Goal: Transaction & Acquisition: Purchase product/service

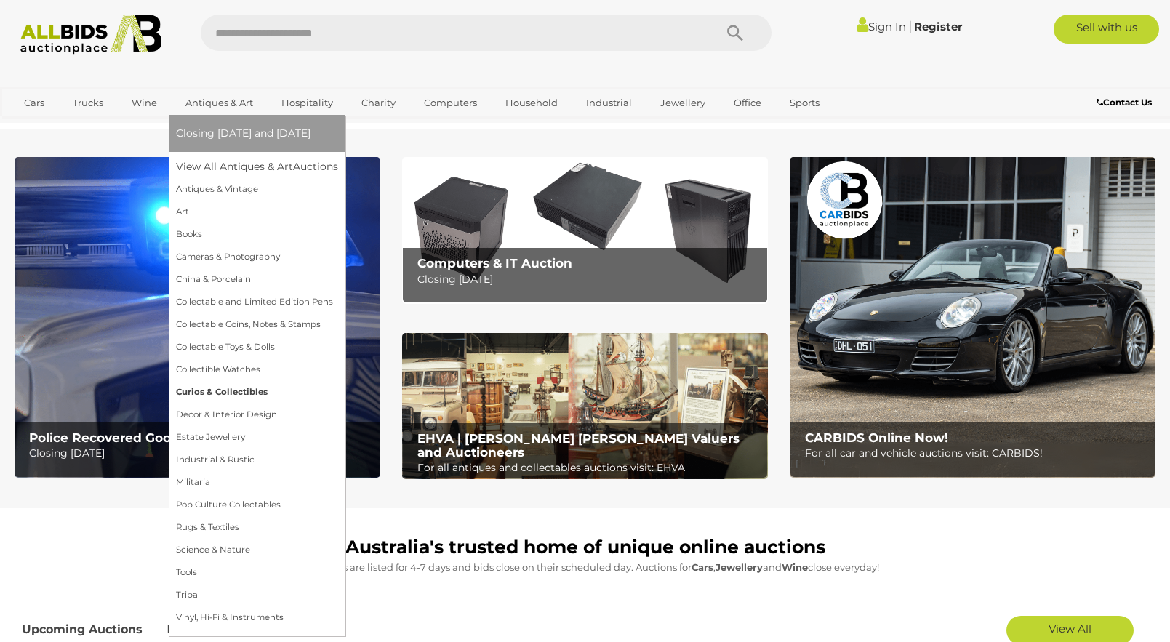
click at [220, 390] on link "Curios & Collectibles" at bounding box center [257, 392] width 162 height 23
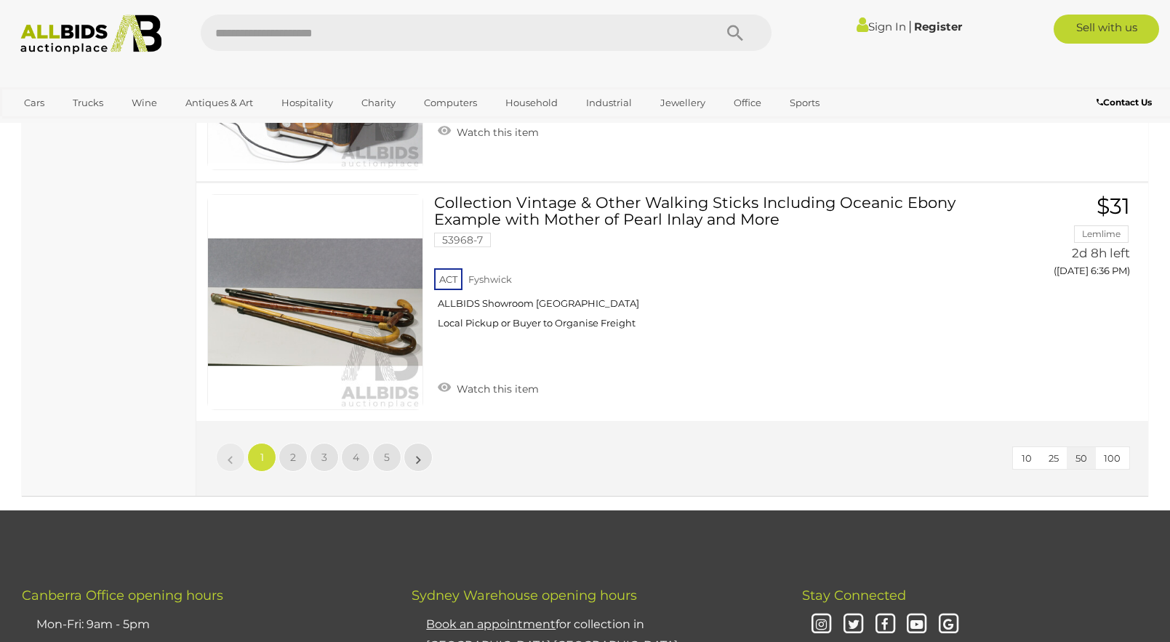
scroll to position [12285, 0]
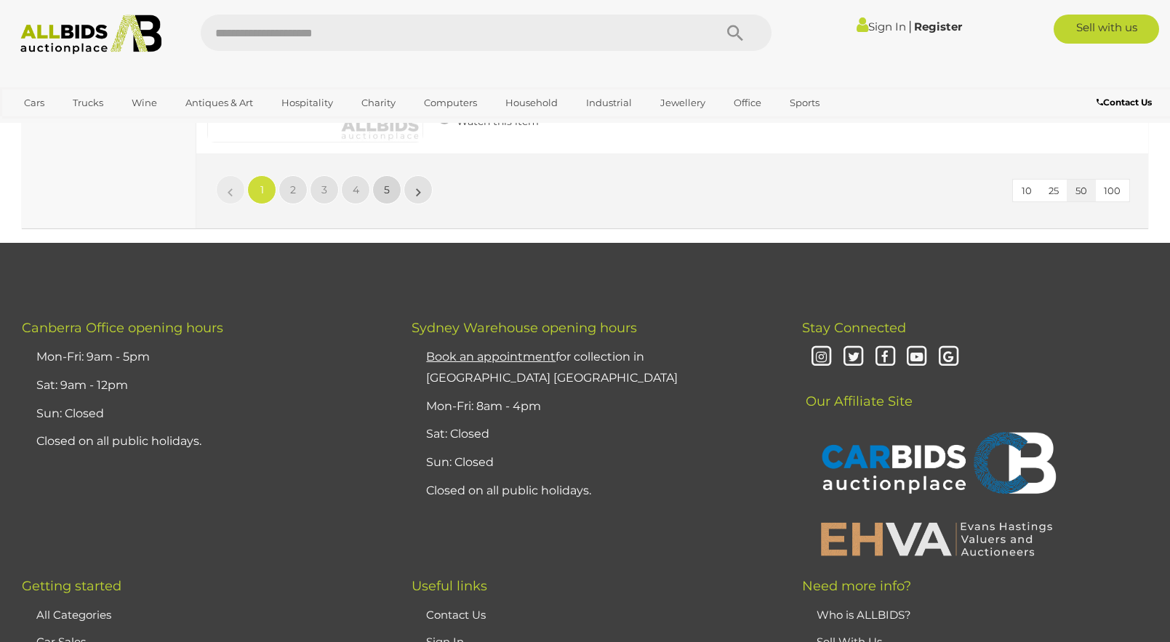
click at [385, 183] on span "5" at bounding box center [387, 189] width 6 height 13
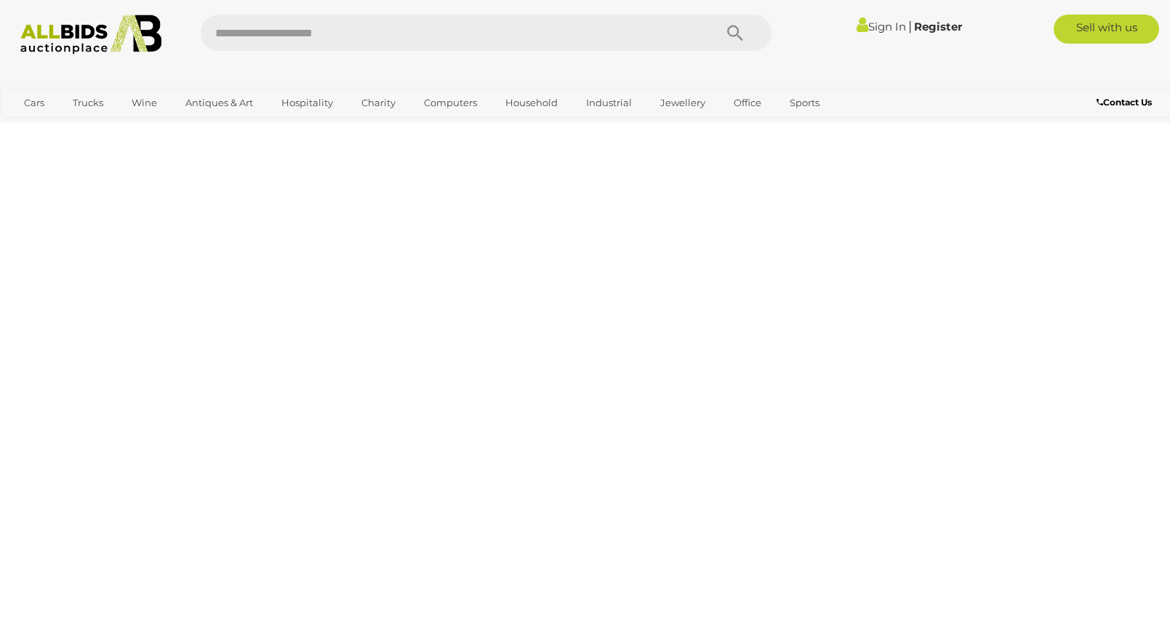
scroll to position [210, 0]
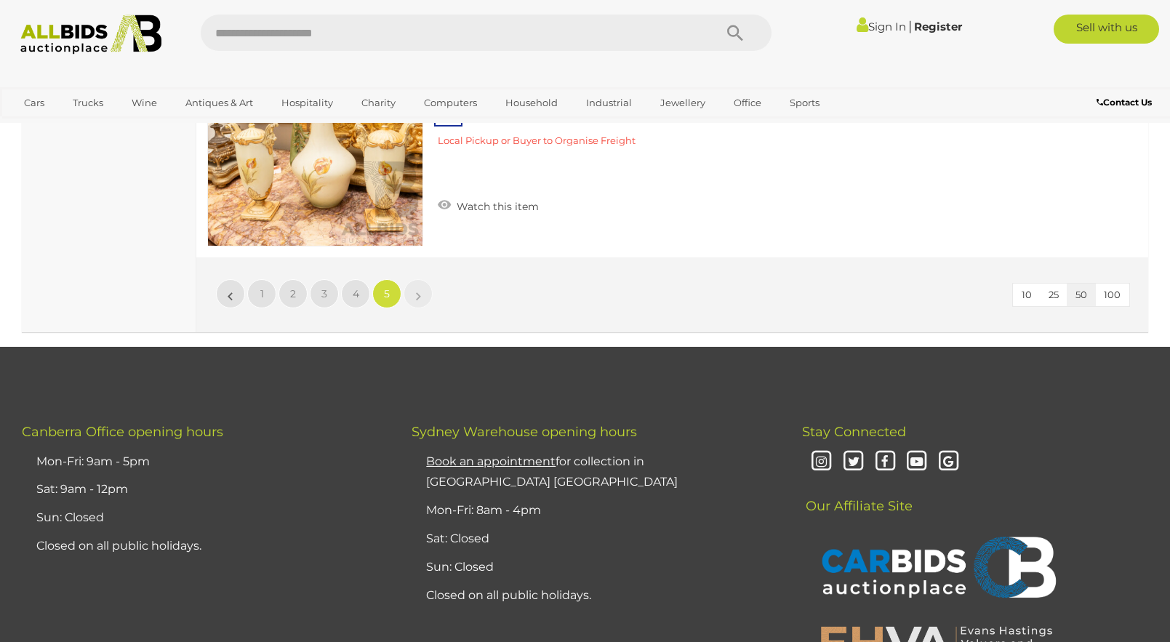
scroll to position [2173, 0]
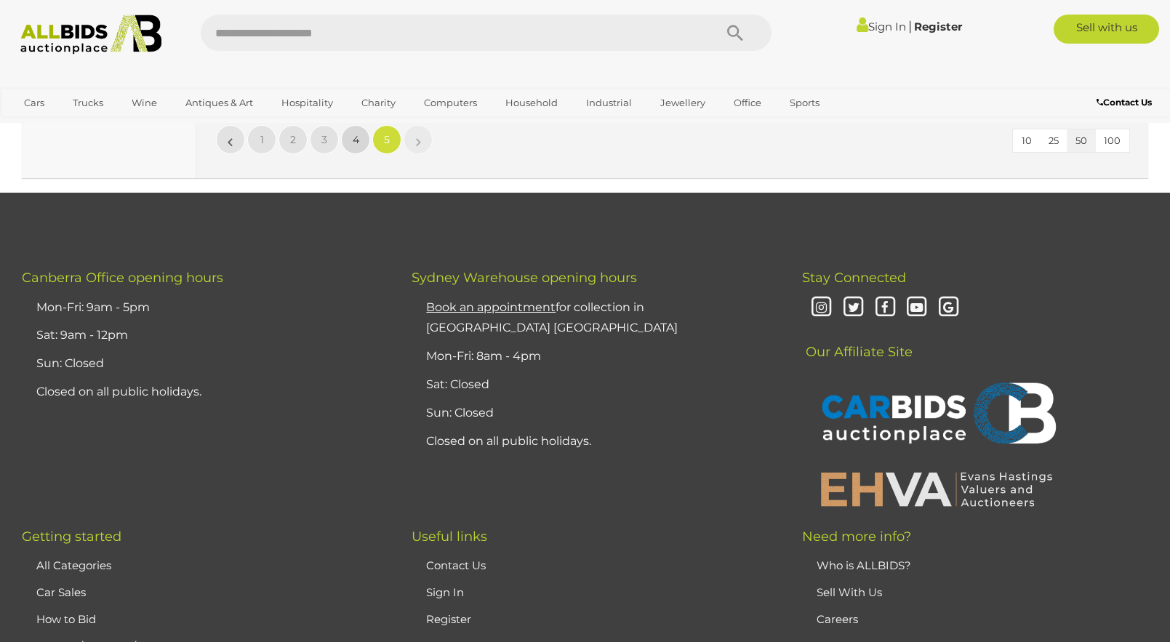
click at [358, 142] on span "4" at bounding box center [356, 139] width 7 height 13
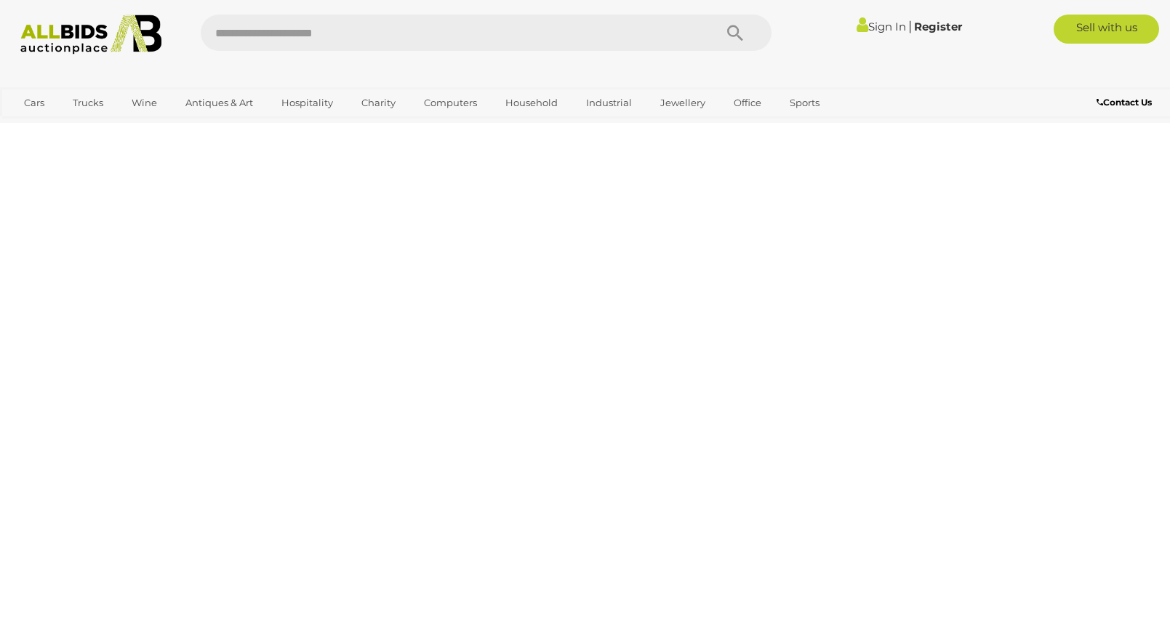
scroll to position [210, 0]
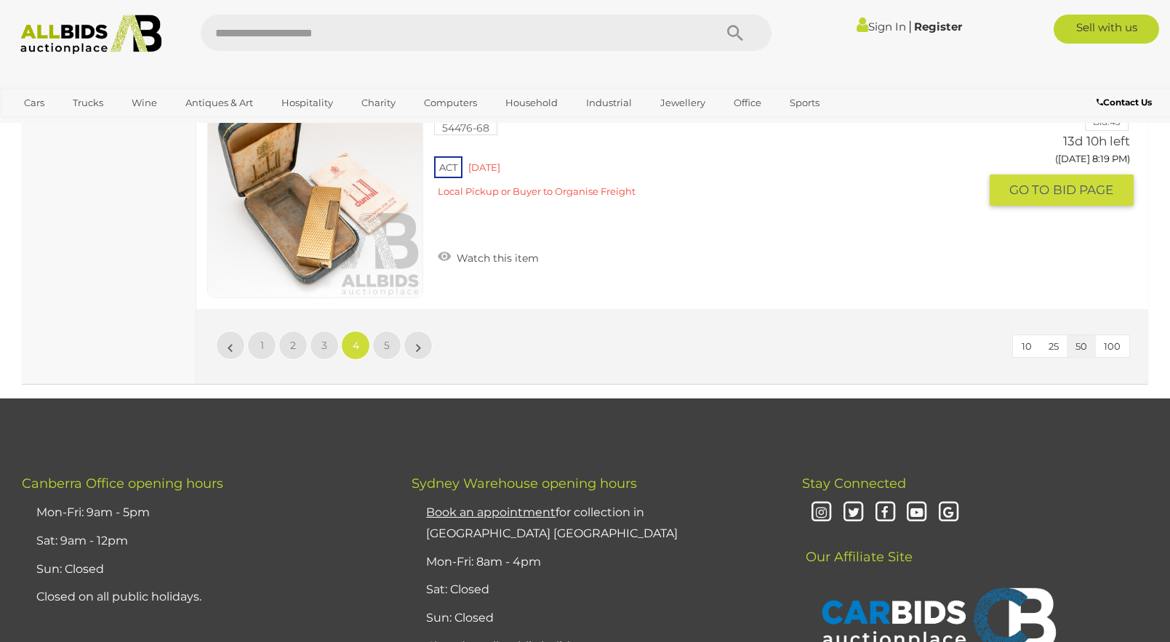
scroll to position [12205, 0]
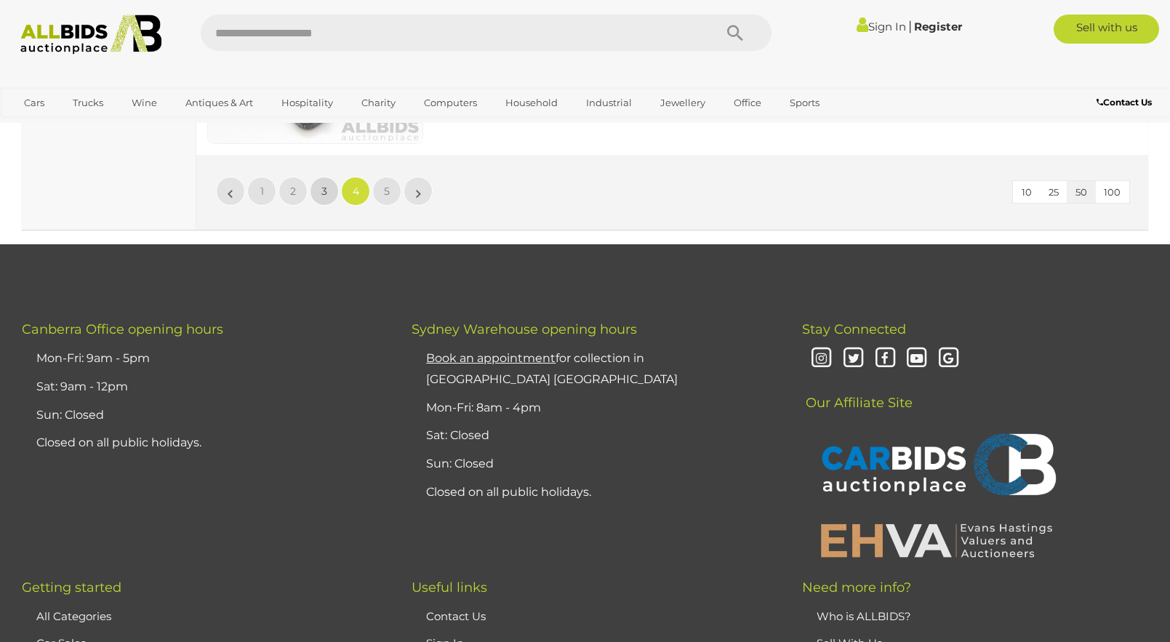
click at [324, 186] on span "3" at bounding box center [324, 191] width 6 height 13
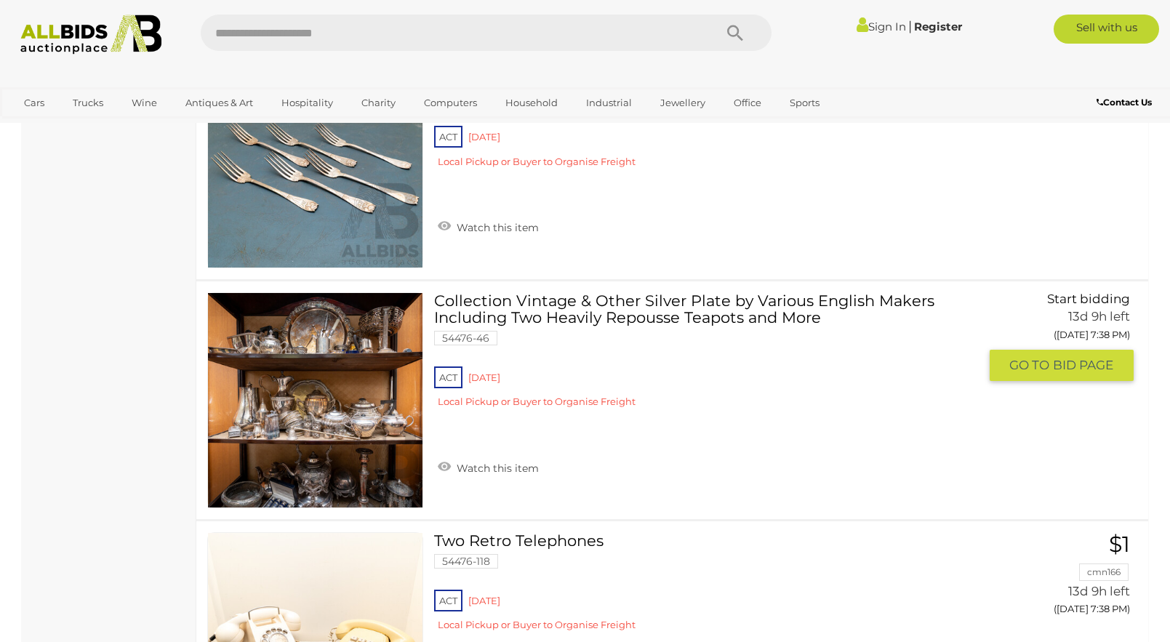
scroll to position [12059, 0]
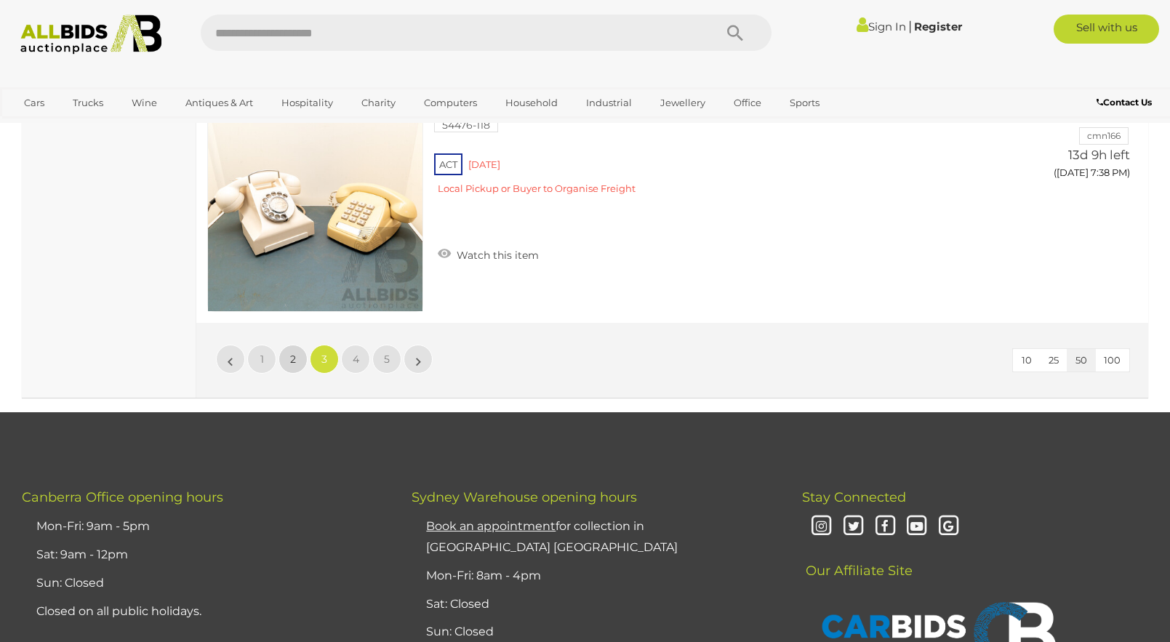
click at [294, 363] on span "2" at bounding box center [293, 359] width 6 height 13
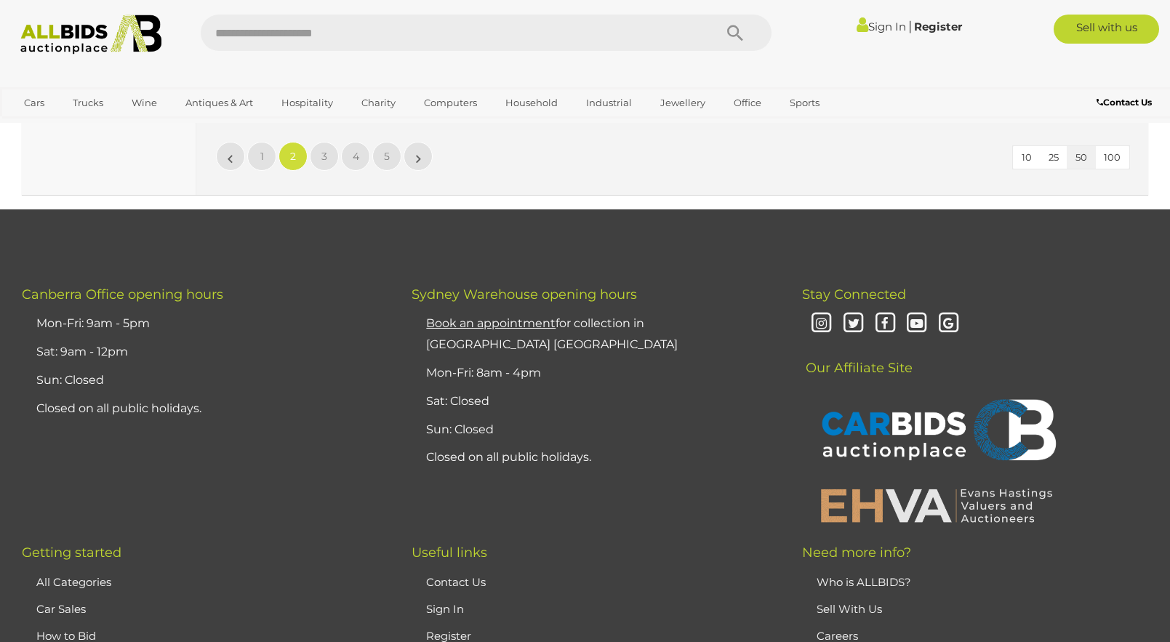
scroll to position [12277, 0]
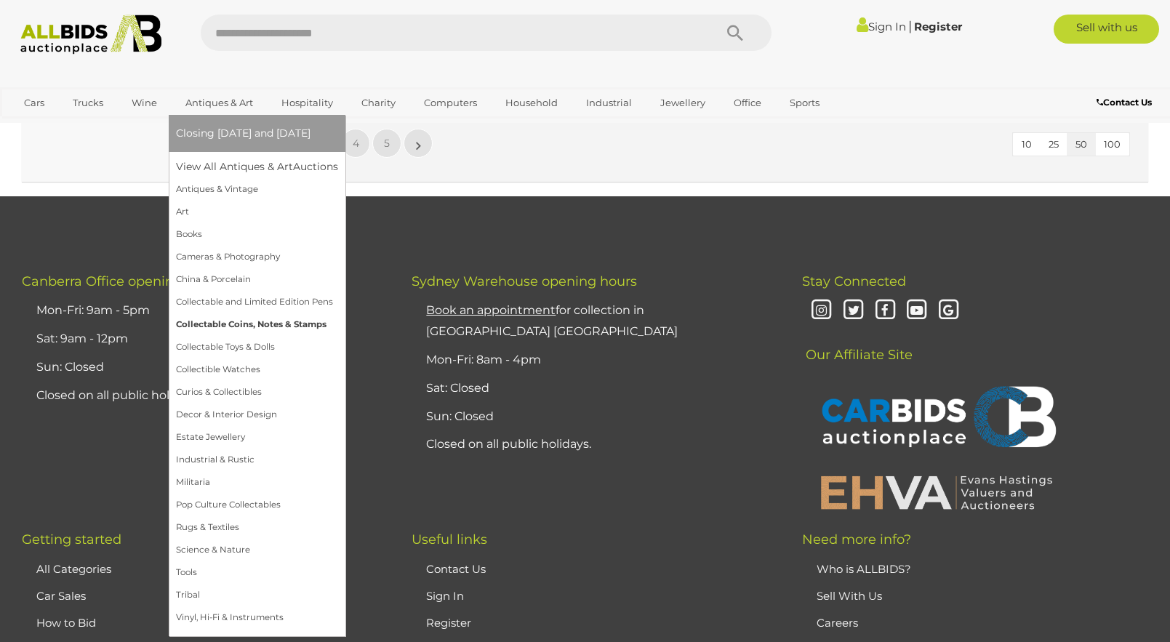
click at [235, 327] on link "Collectable Coins, Notes & Stamps" at bounding box center [257, 324] width 162 height 23
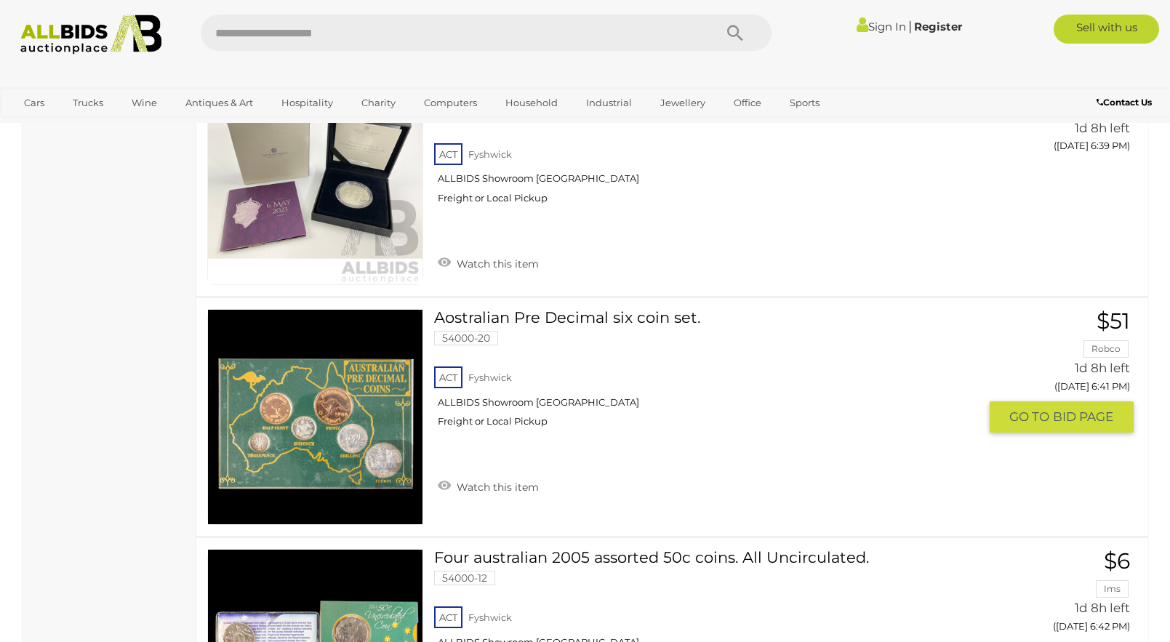
scroll to position [2472, 0]
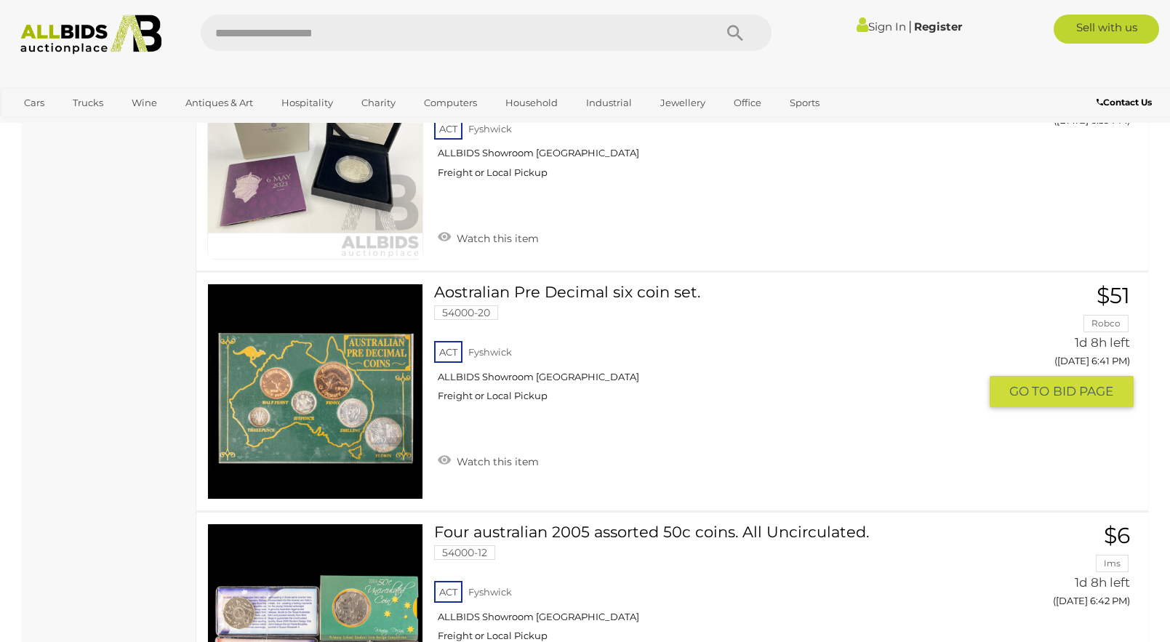
click at [324, 403] on link at bounding box center [315, 392] width 216 height 216
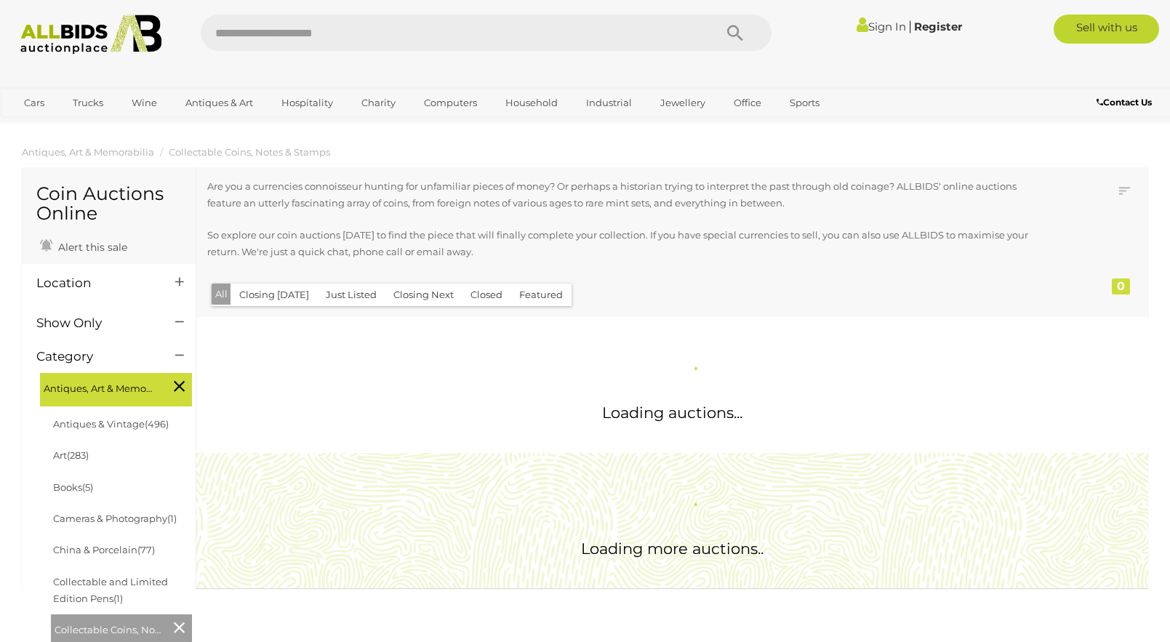
scroll to position [1442, 0]
